Goal: Task Accomplishment & Management: Use online tool/utility

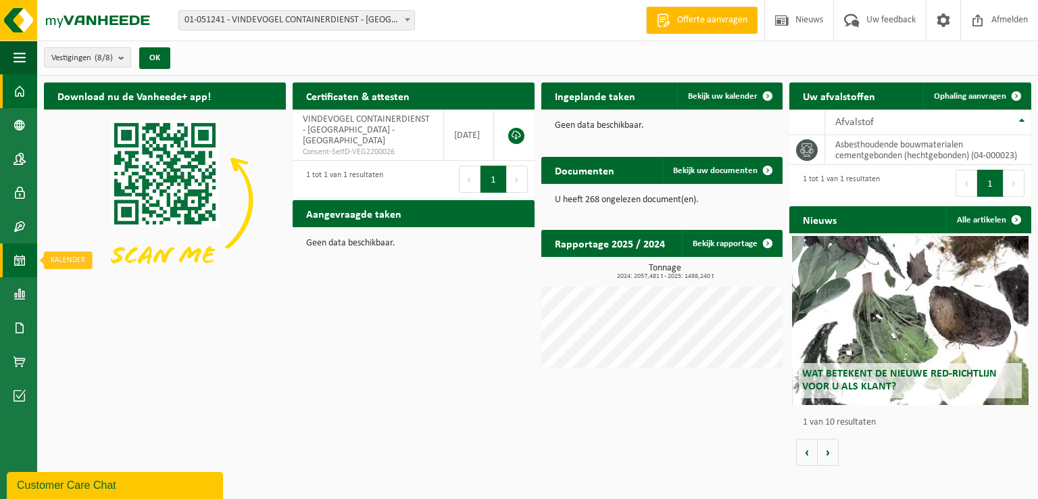
click at [19, 254] on span at bounding box center [20, 260] width 12 height 34
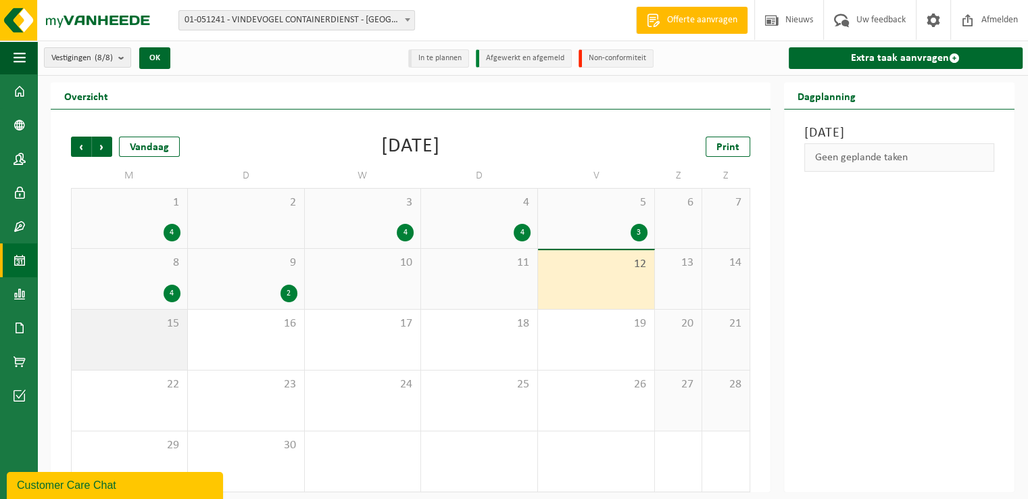
click at [151, 339] on div "15" at bounding box center [130, 340] width 116 height 60
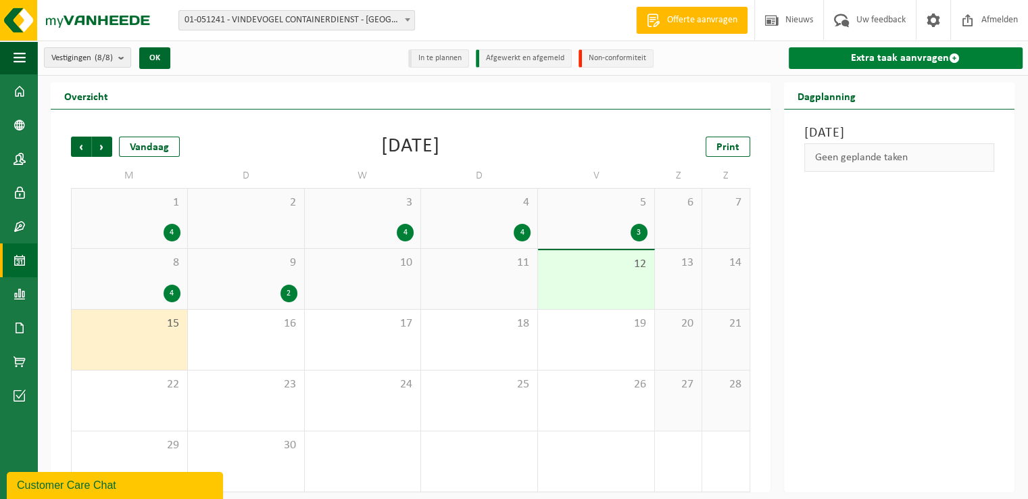
click at [903, 54] on link "Extra taak aanvragen" at bounding box center [906, 58] width 235 height 22
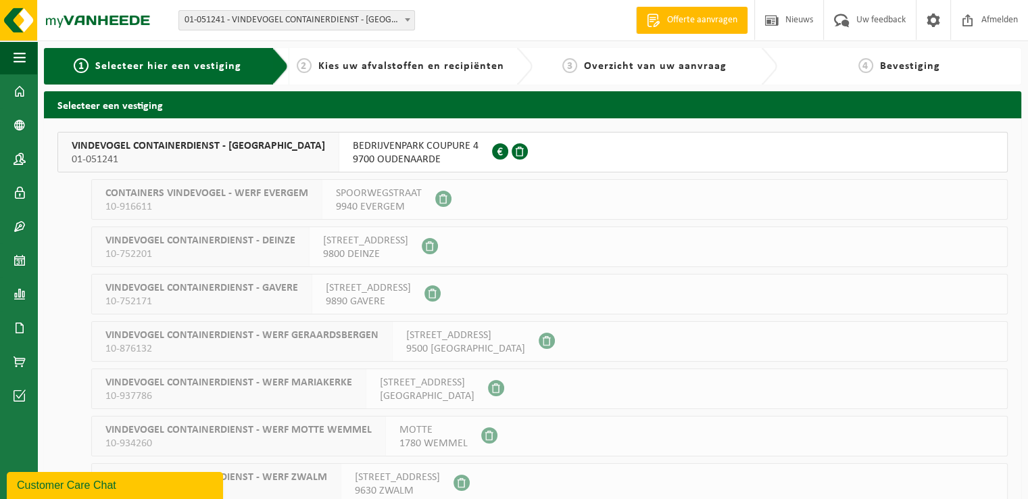
click at [358, 166] on div "BEDRIJVENPARK COUPURE 4 9700 OUDENAARDE 0892.266.079" at bounding box center [415, 152] width 153 height 39
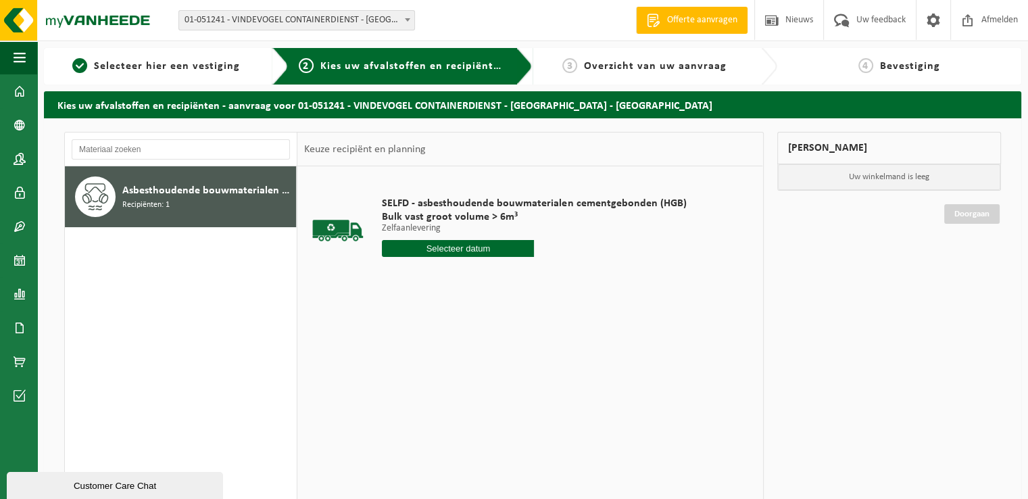
click at [434, 244] on input "text" at bounding box center [458, 248] width 152 height 17
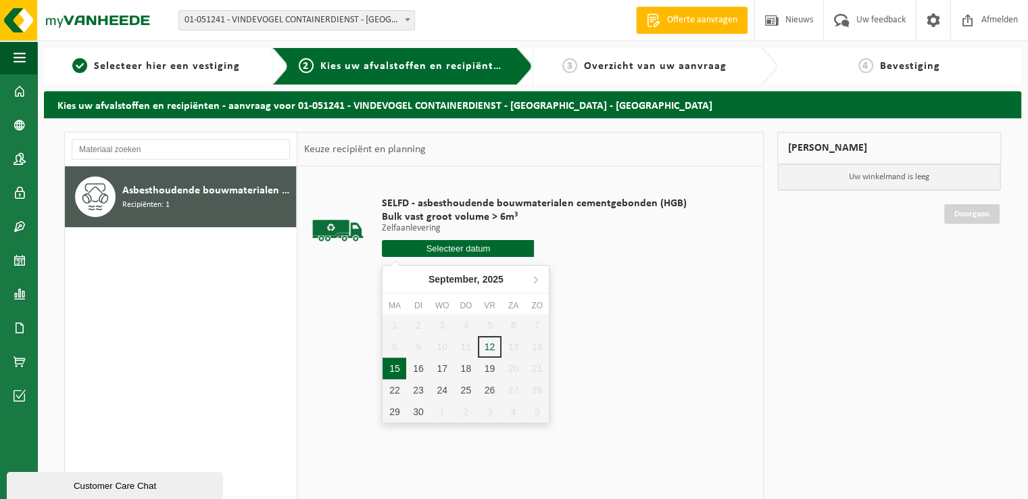
click at [393, 369] on div "15" at bounding box center [395, 369] width 24 height 22
type input "Van 2025-09-15"
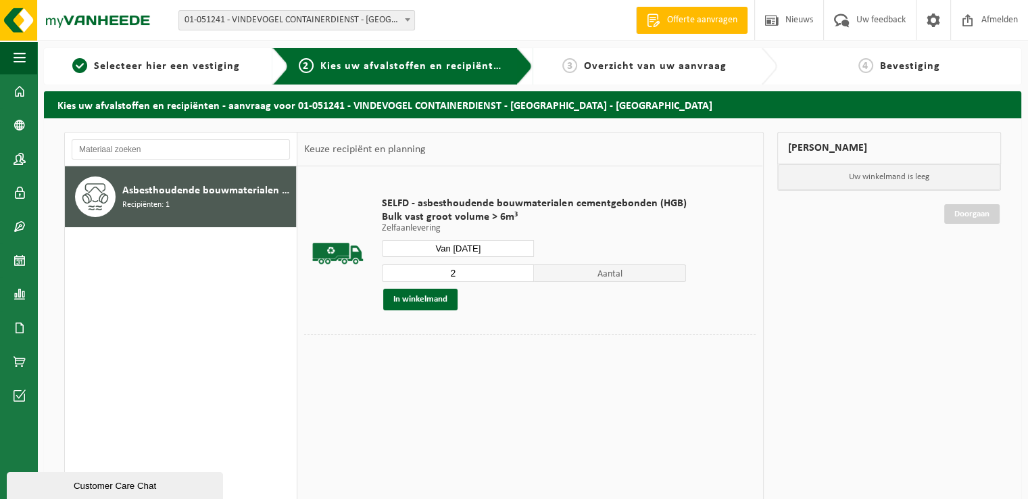
click at [519, 270] on input "2" at bounding box center [458, 273] width 152 height 18
click at [519, 270] on input "3" at bounding box center [458, 273] width 152 height 18
click at [519, 270] on input "4" at bounding box center [458, 273] width 152 height 18
click at [519, 270] on input "5" at bounding box center [458, 273] width 152 height 18
type input "4"
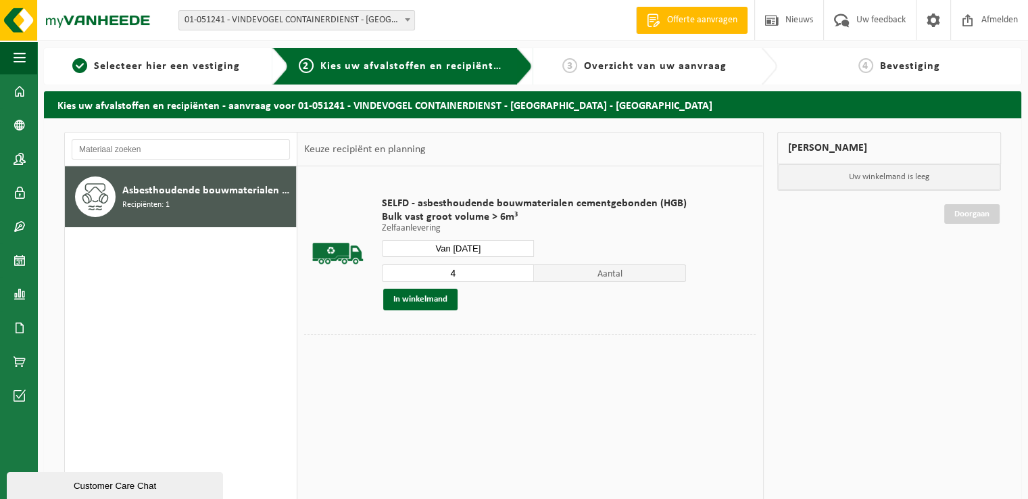
click at [522, 275] on input "4" at bounding box center [458, 273] width 152 height 18
drag, startPoint x: 438, startPoint y: 299, endPoint x: 553, endPoint y: 298, distance: 114.9
click at [439, 299] on button "In winkelmand" at bounding box center [420, 300] width 74 height 22
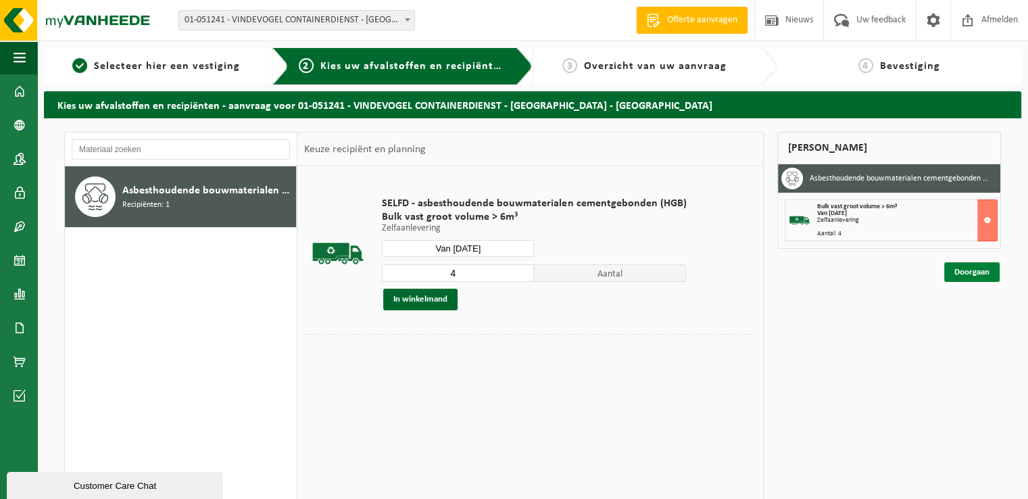
click at [968, 274] on link "Doorgaan" at bounding box center [971, 272] width 55 height 20
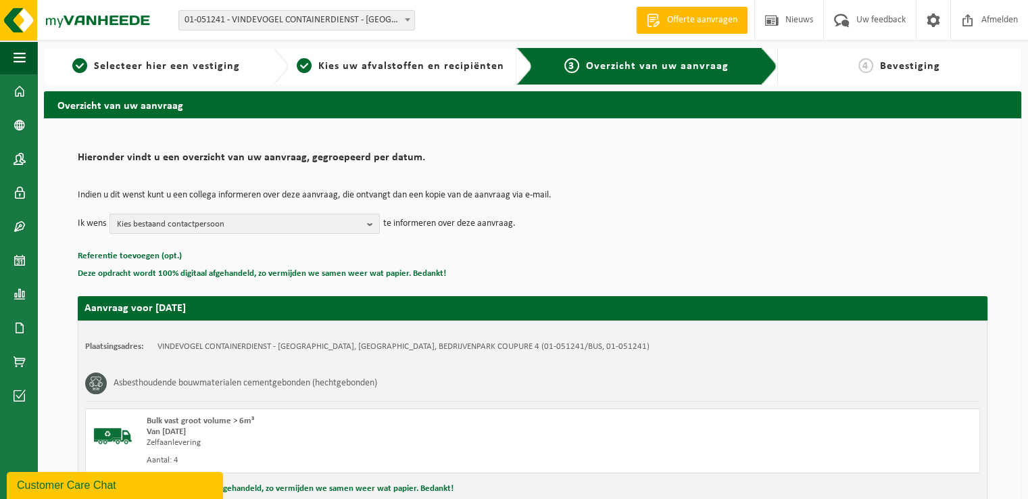
scroll to position [149, 0]
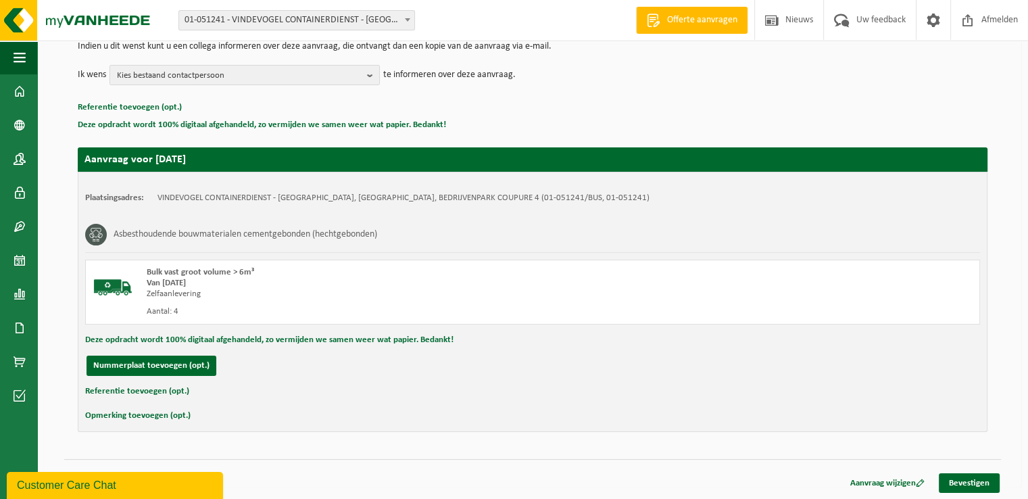
click at [1000, 485] on div "Aanvraag wijzigen Bevestigen" at bounding box center [920, 483] width 162 height 20
click at [973, 479] on link "Bevestigen" at bounding box center [969, 483] width 61 height 20
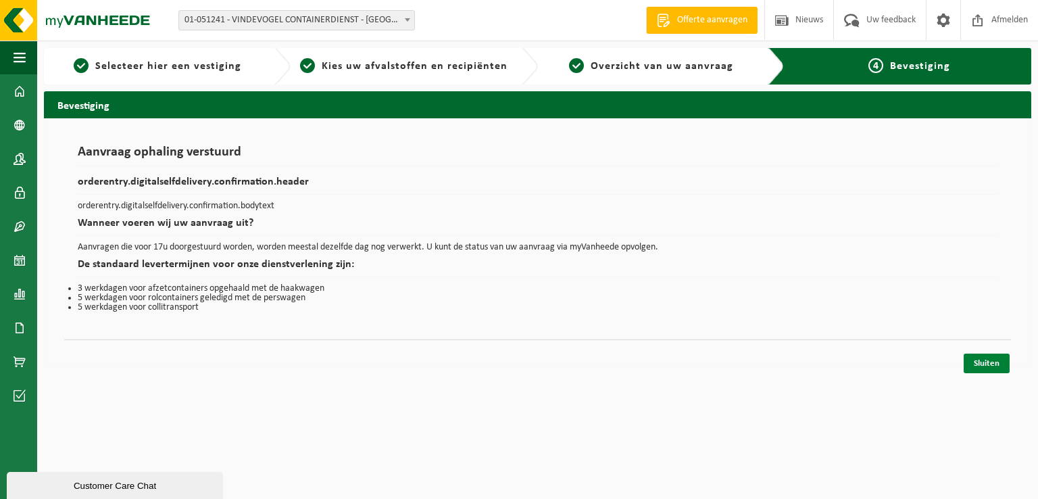
click at [991, 364] on link "Sluiten" at bounding box center [987, 364] width 46 height 20
